Goal: Task Accomplishment & Management: Complete application form

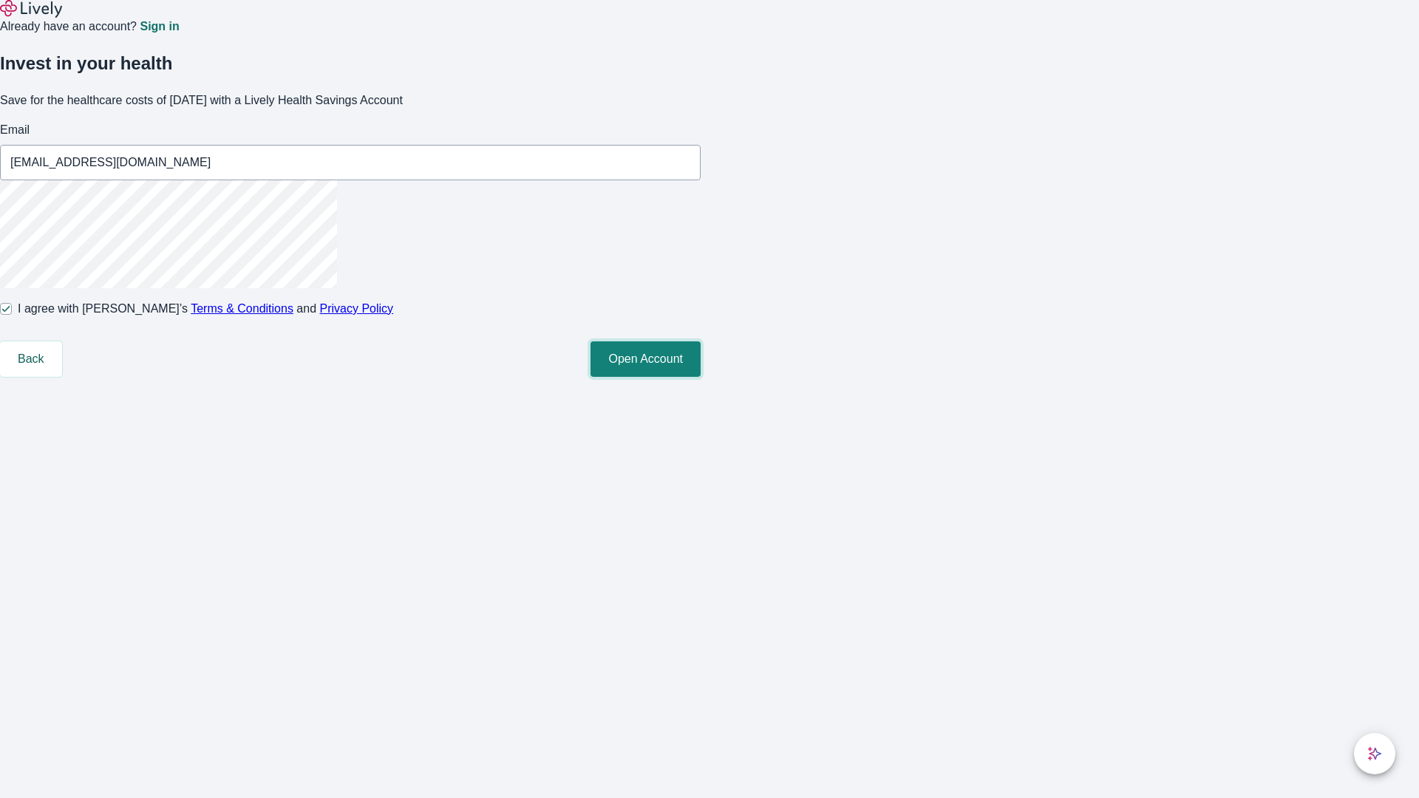
click at [701, 377] on button "Open Account" at bounding box center [646, 358] width 110 height 35
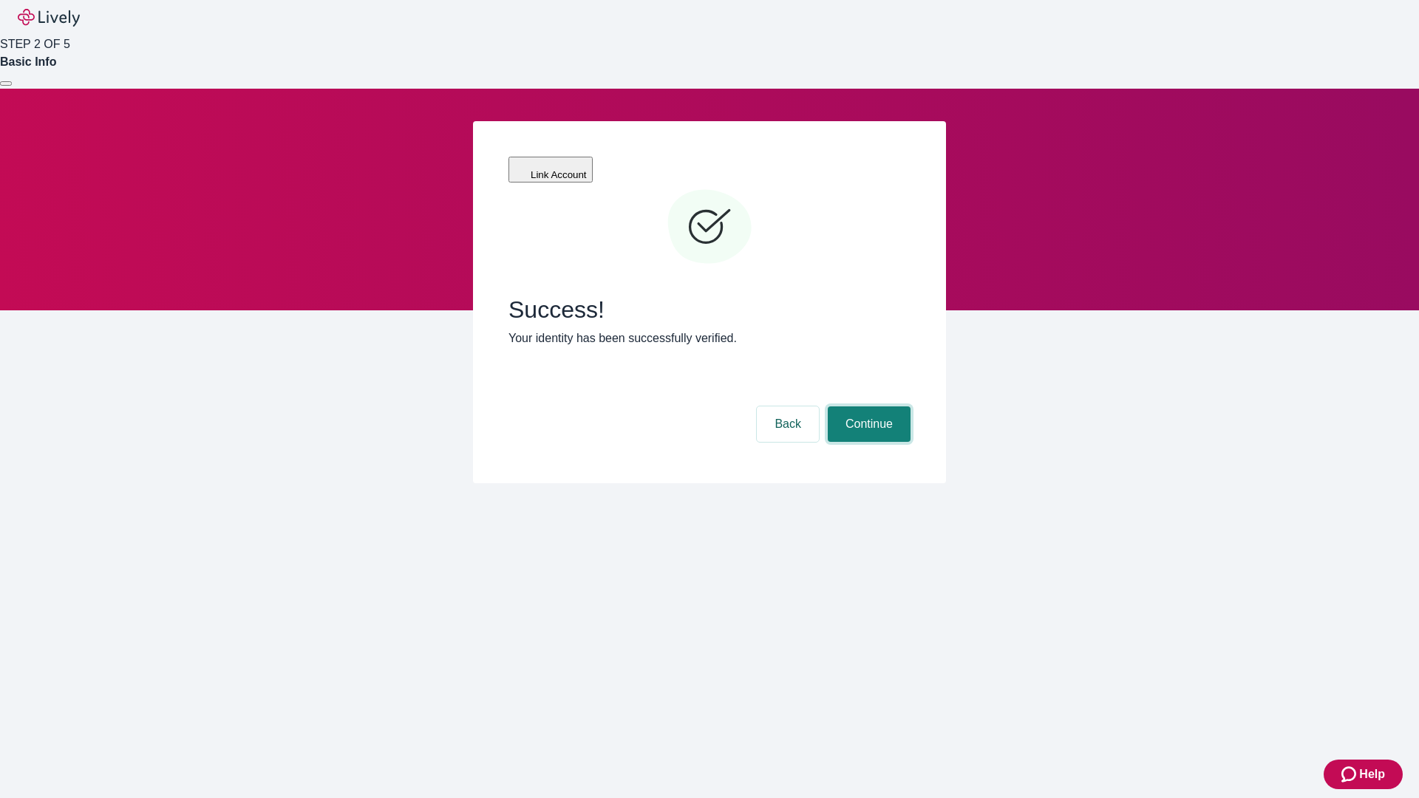
click at [867, 406] on button "Continue" at bounding box center [869, 423] width 83 height 35
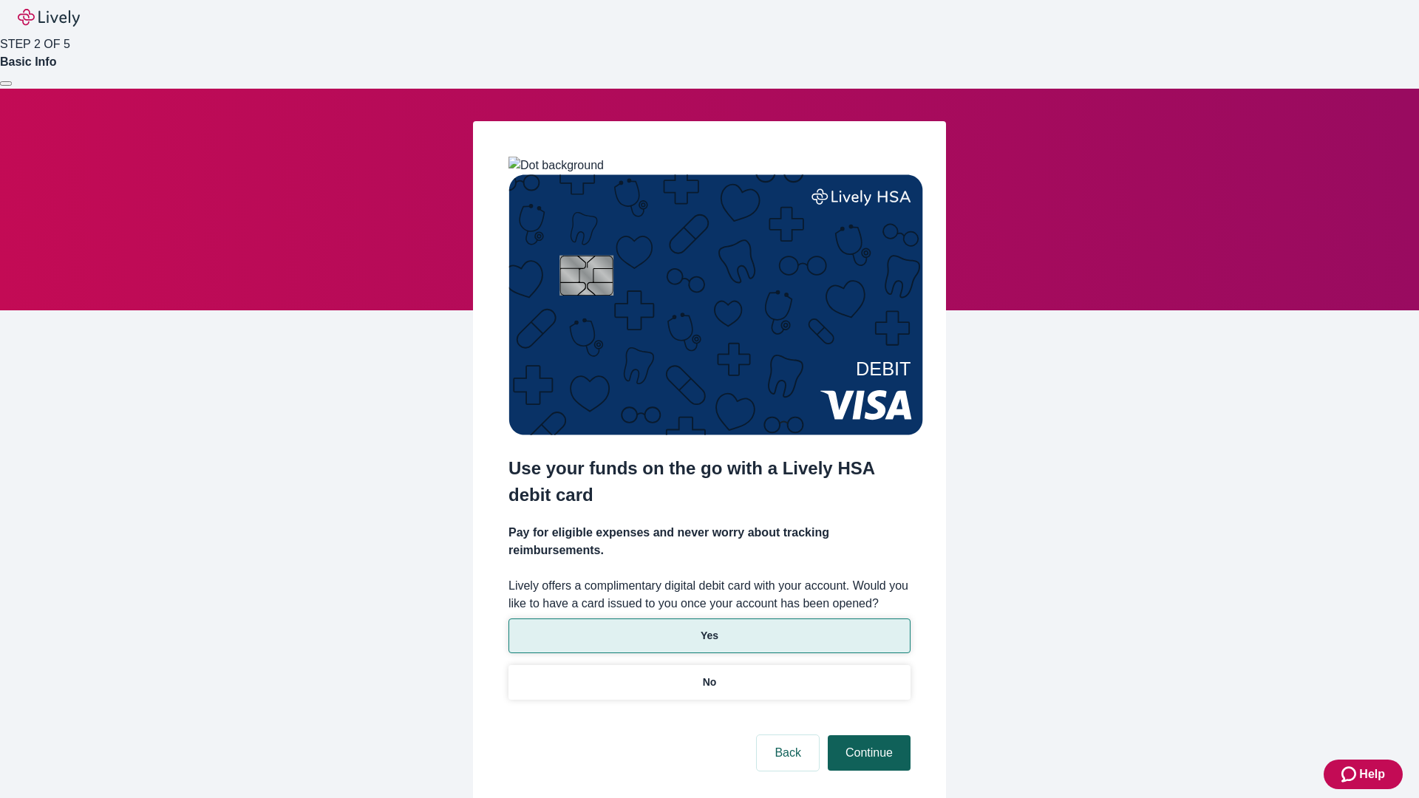
click at [709, 675] on p "No" at bounding box center [710, 683] width 14 height 16
click at [867, 735] on button "Continue" at bounding box center [869, 752] width 83 height 35
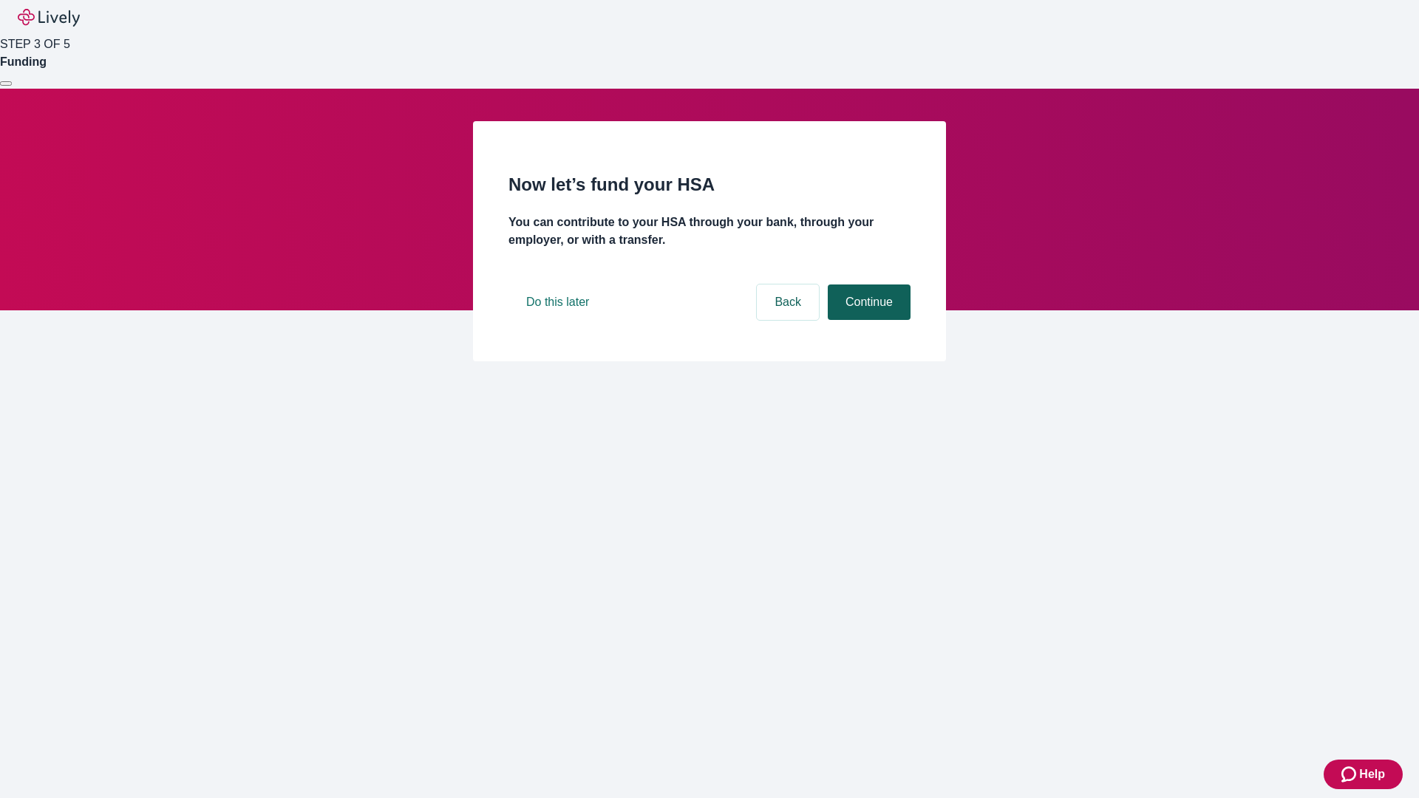
click at [867, 320] on button "Continue" at bounding box center [869, 302] width 83 height 35
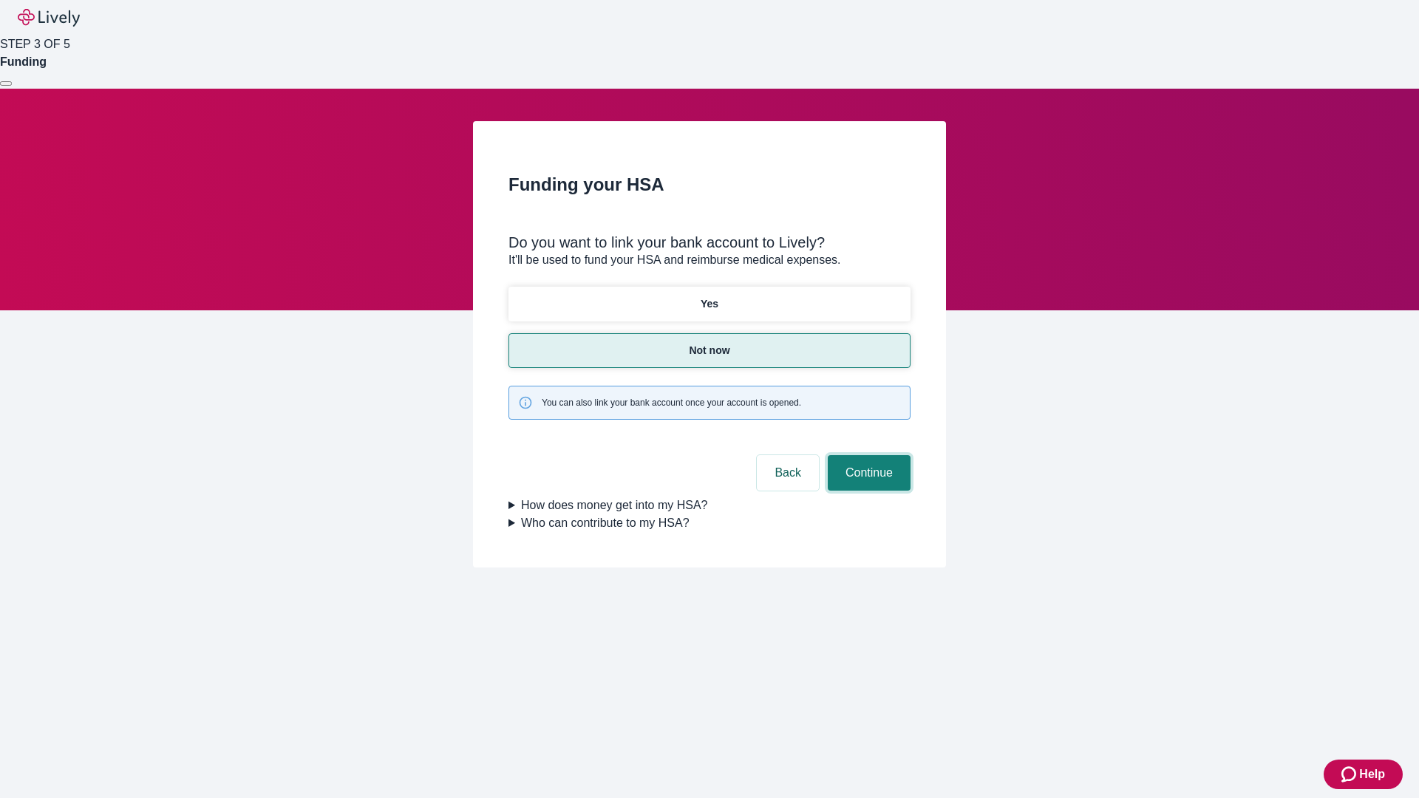
click at [867, 455] on button "Continue" at bounding box center [869, 472] width 83 height 35
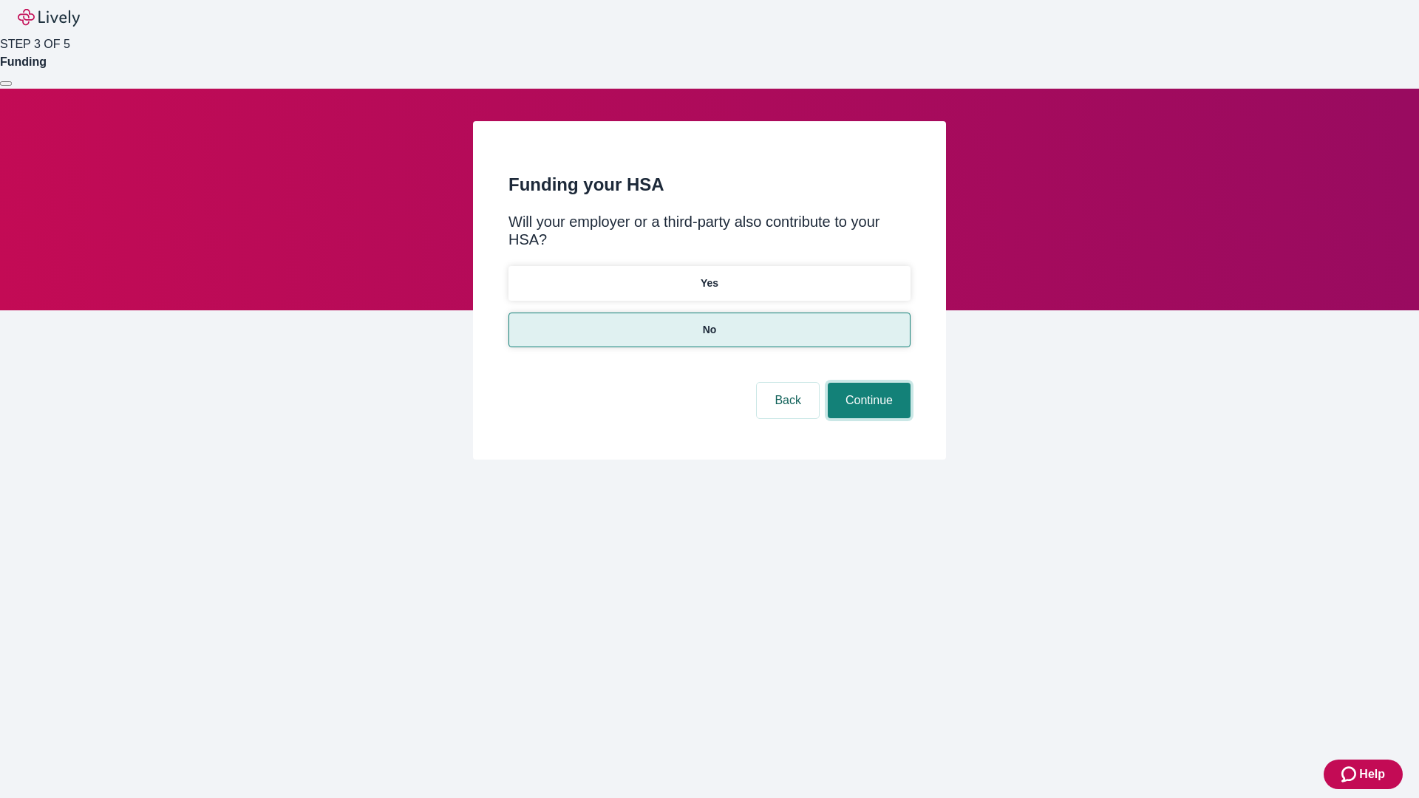
click at [867, 383] on button "Continue" at bounding box center [869, 400] width 83 height 35
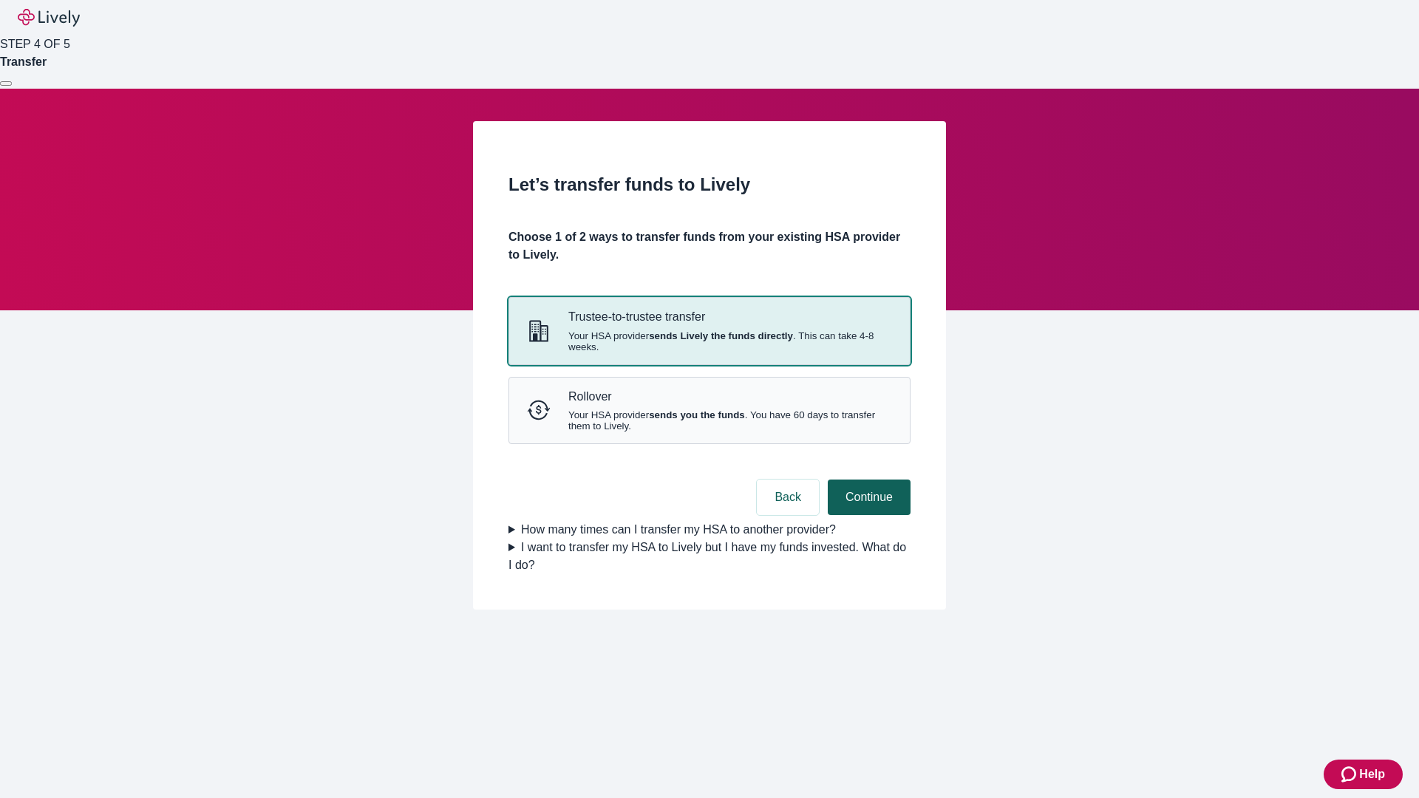
click at [709, 341] on strong "sends Lively the funds directly" at bounding box center [721, 335] width 144 height 11
click at [867, 515] on button "Continue" at bounding box center [869, 497] width 83 height 35
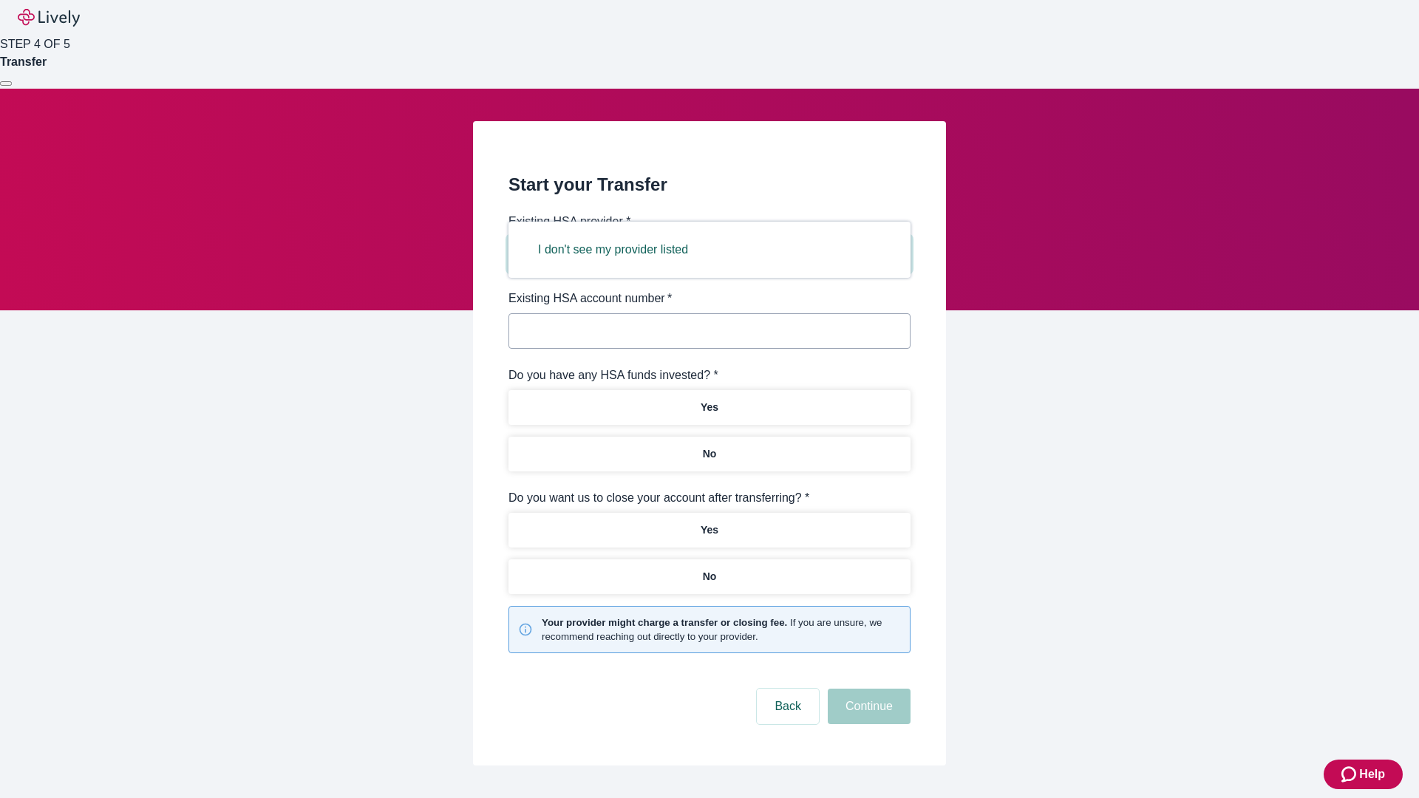
click at [618, 250] on button "I don't see my provider listed" at bounding box center [613, 249] width 186 height 35
type input "Other"
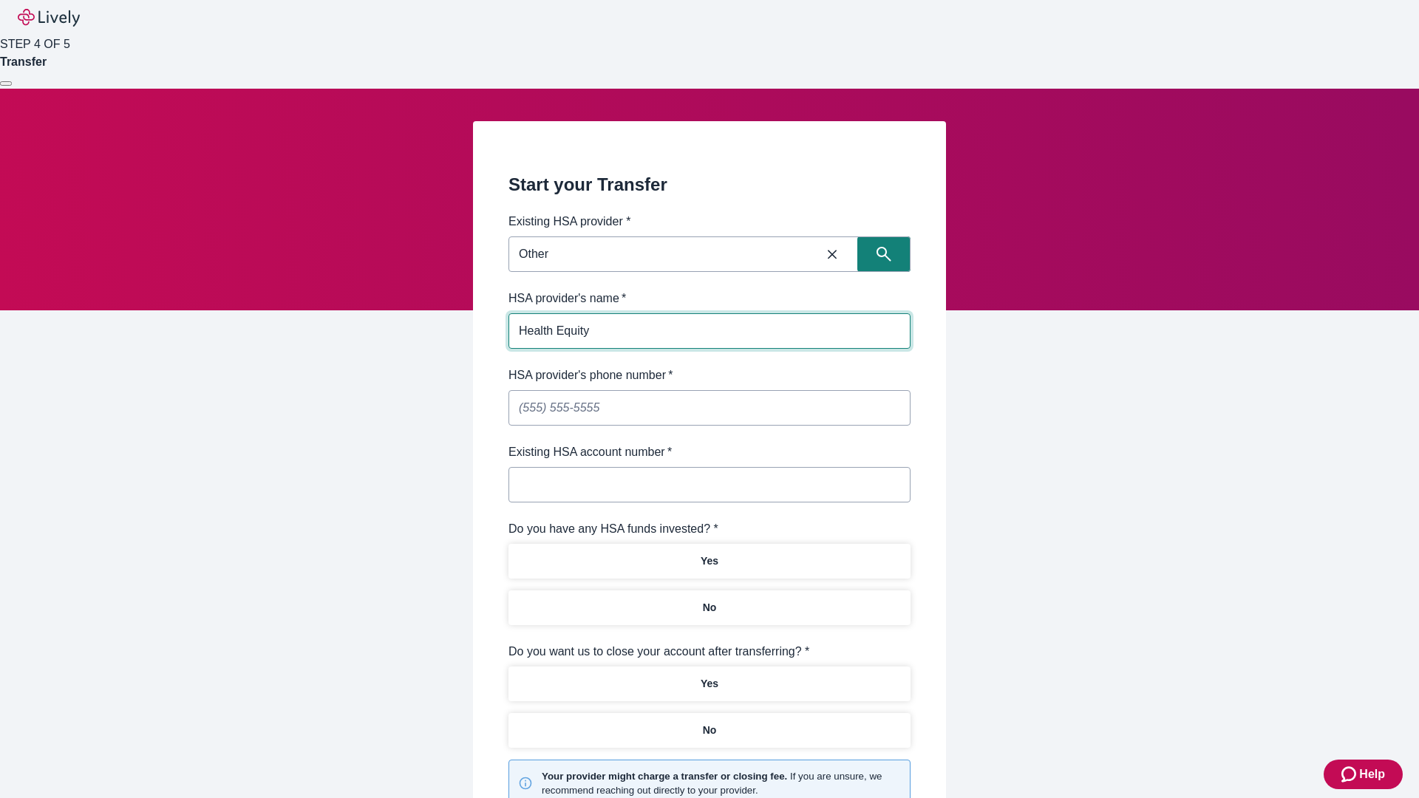
type input "Health Equity"
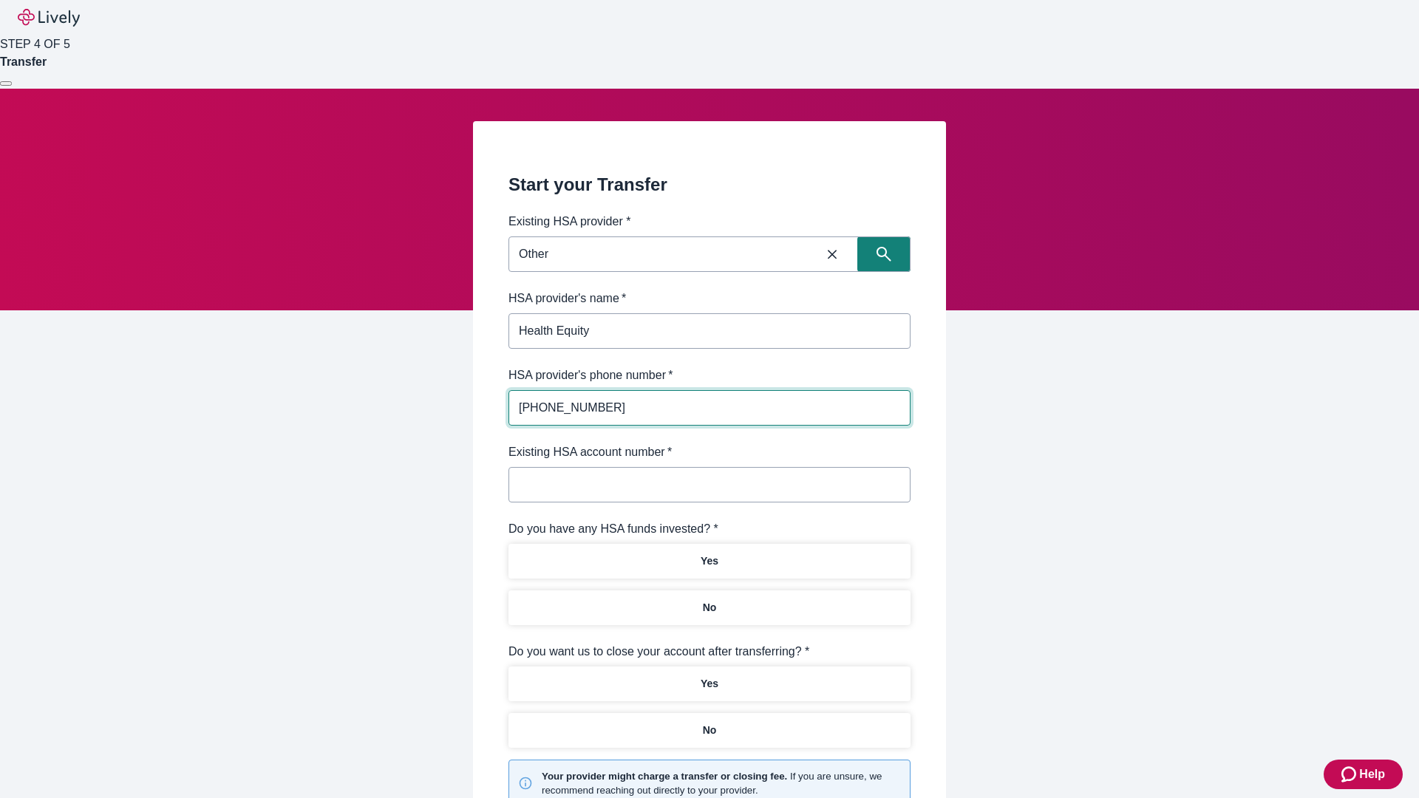
type input "[PHONE_NUMBER]"
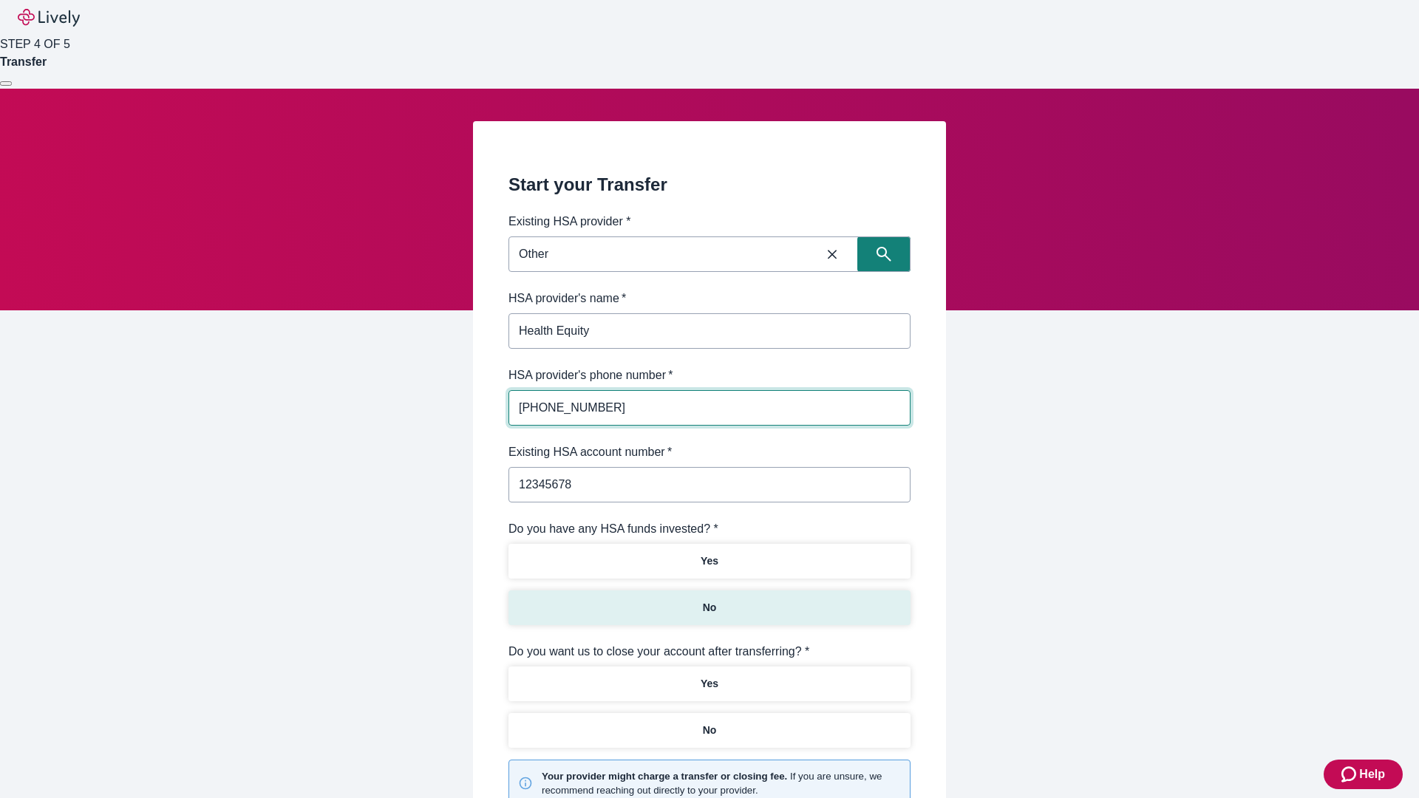
type input "12345678"
click at [709, 600] on p "No" at bounding box center [710, 608] width 14 height 16
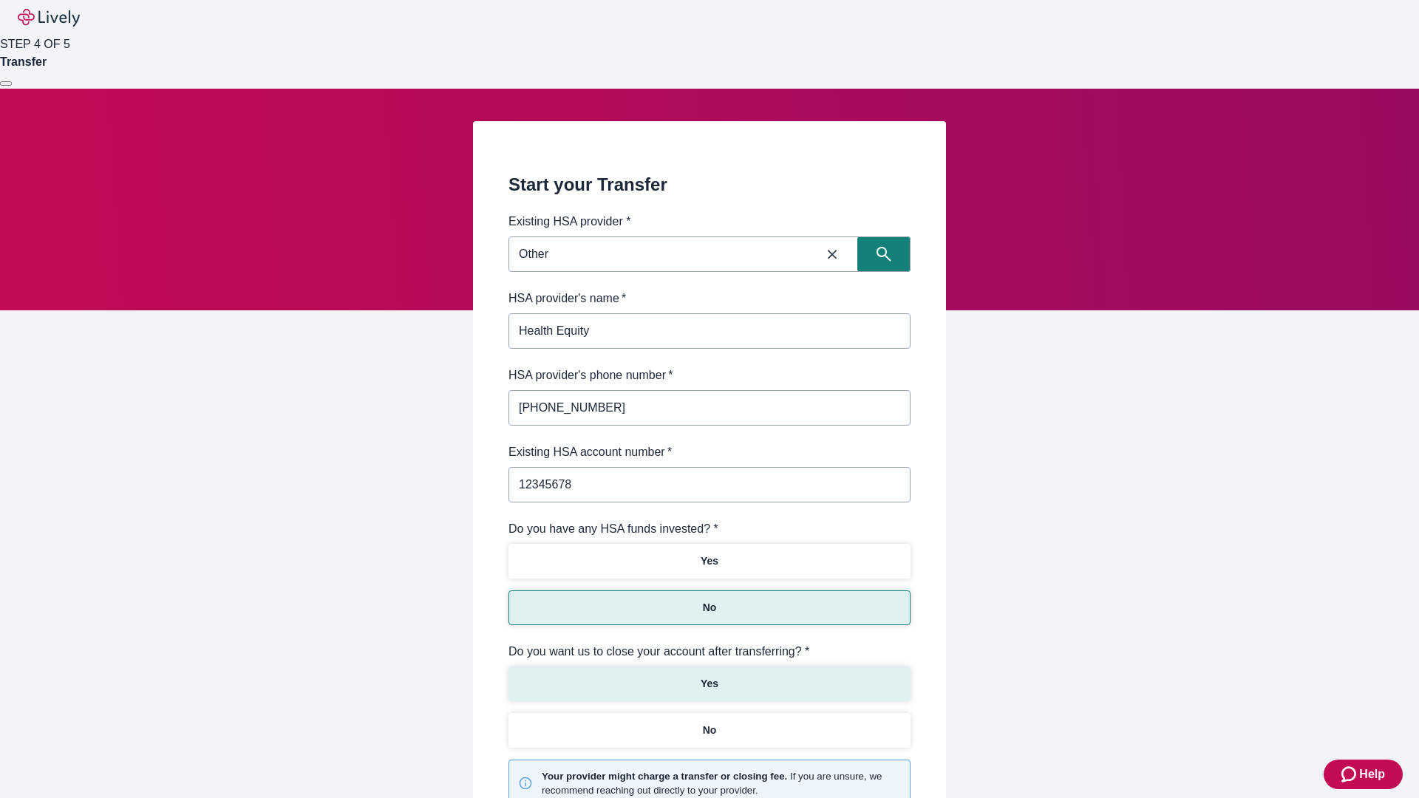
click at [709, 676] on p "Yes" at bounding box center [710, 684] width 18 height 16
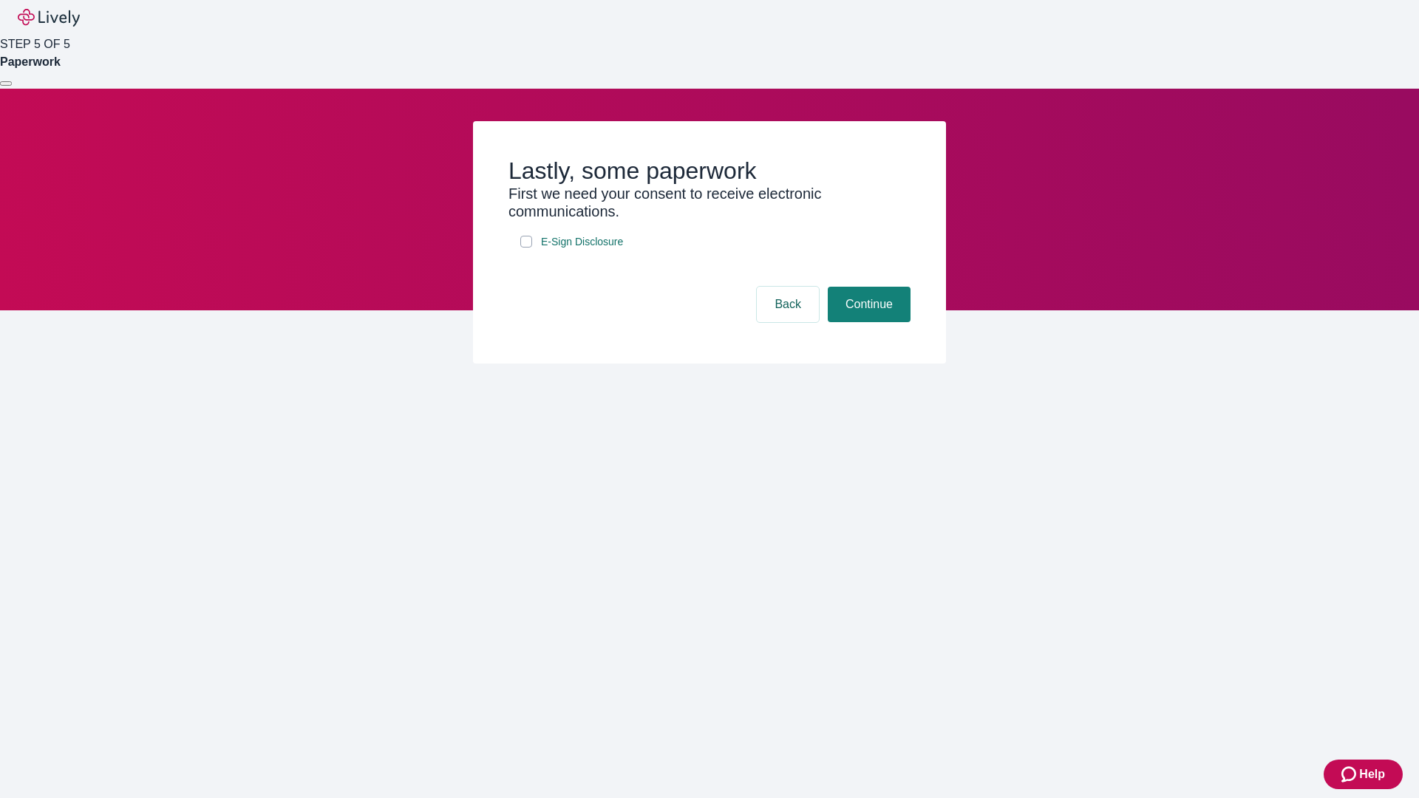
click at [526, 248] on input "E-Sign Disclosure" at bounding box center [526, 242] width 12 height 12
checkbox input "true"
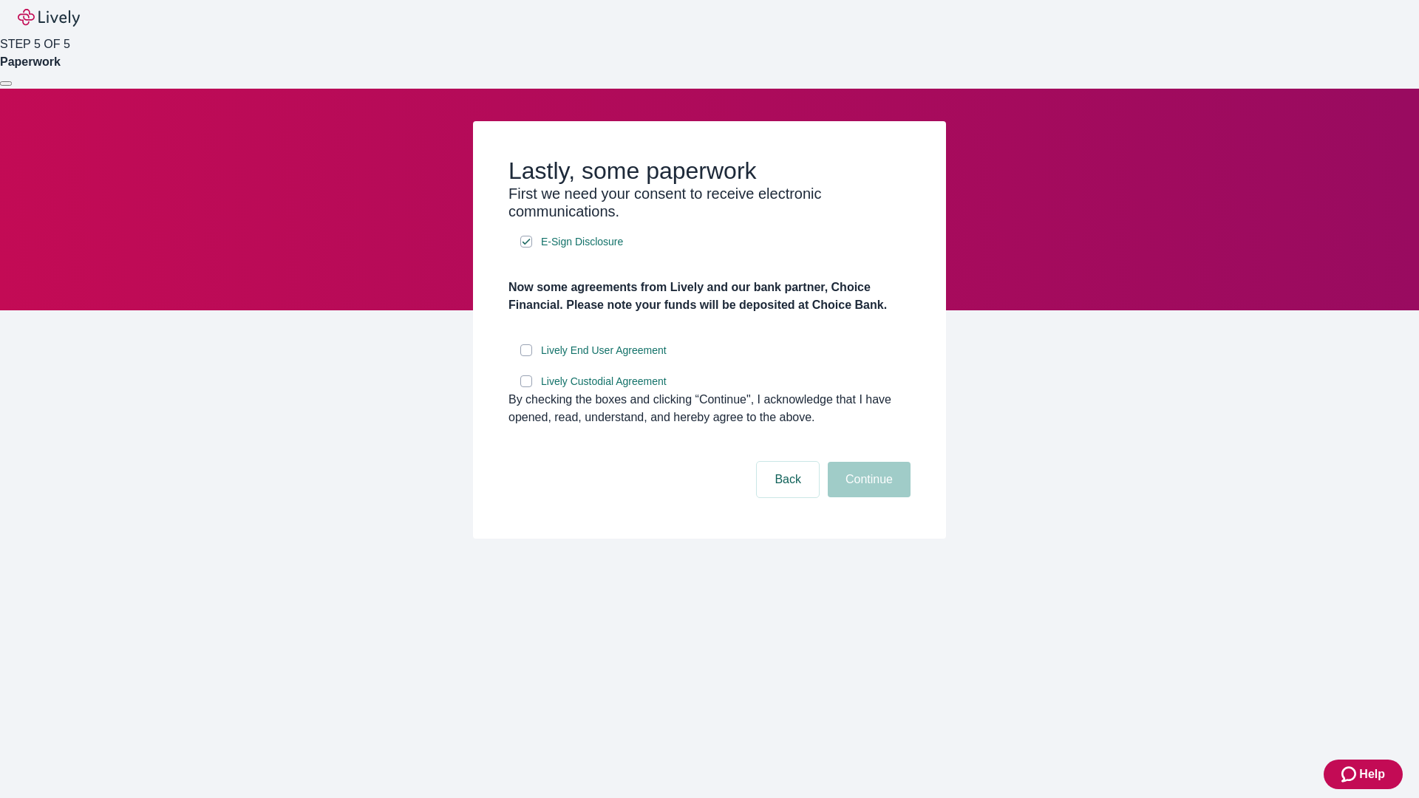
click at [526, 356] on input "Lively End User Agreement" at bounding box center [526, 350] width 12 height 12
checkbox input "true"
click at [526, 387] on input "Lively Custodial Agreement" at bounding box center [526, 381] width 12 height 12
checkbox input "true"
click at [867, 497] on button "Continue" at bounding box center [869, 479] width 83 height 35
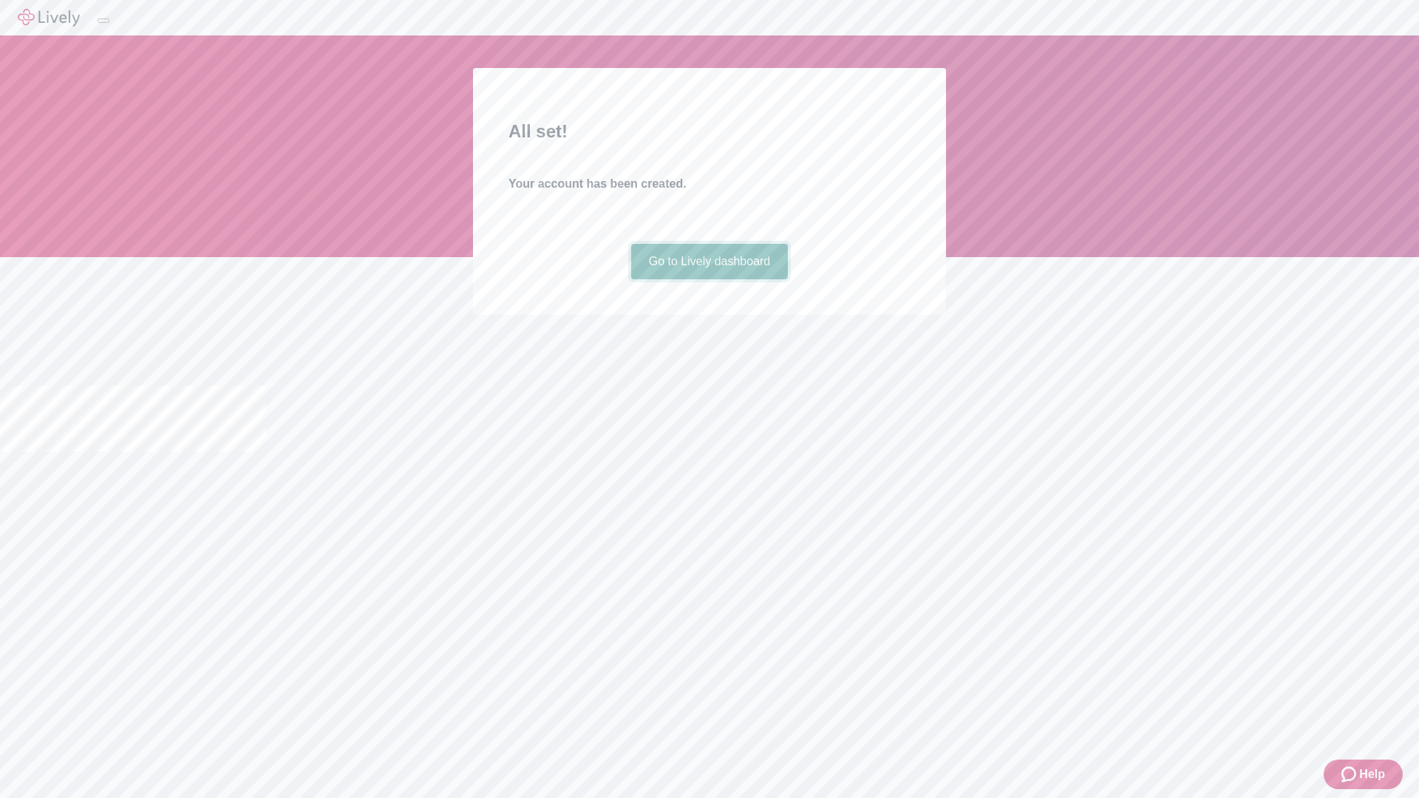
click at [709, 279] on link "Go to Lively dashboard" at bounding box center [709, 261] width 157 height 35
